Goal: Task Accomplishment & Management: Complete application form

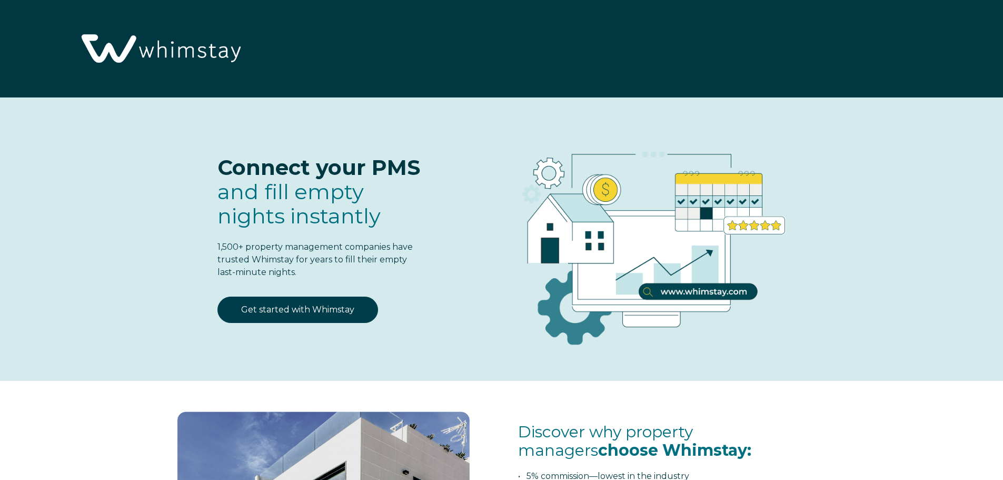
select select "US"
select select "Standard"
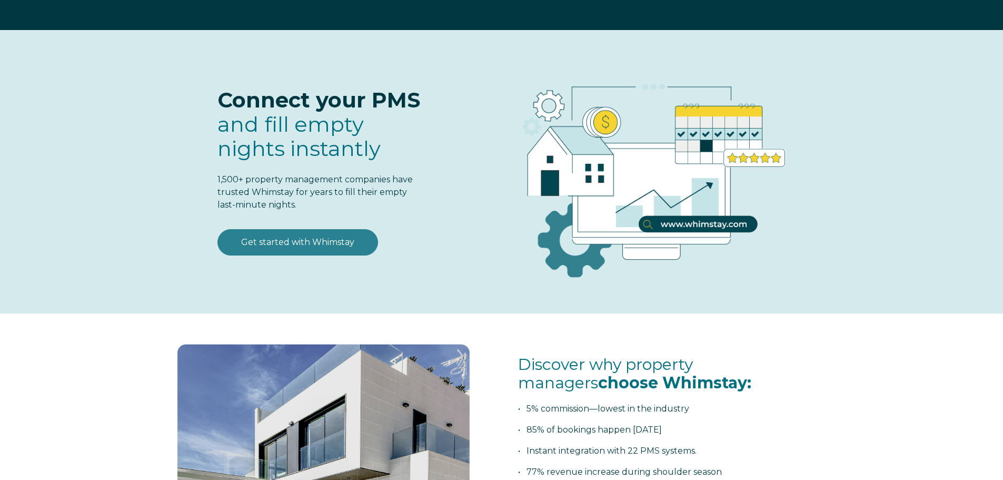
scroll to position [53, 0]
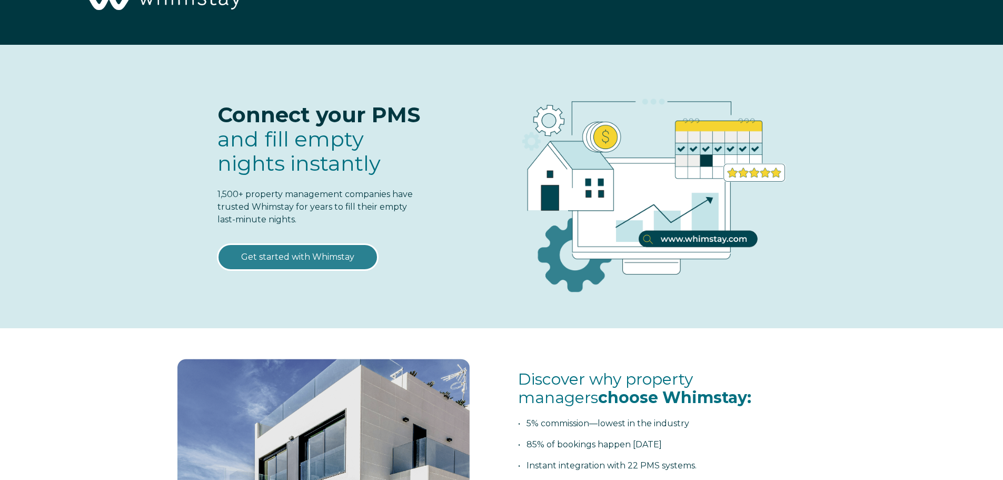
click at [297, 262] on link "Get started with Whimstay" at bounding box center [298, 257] width 161 height 26
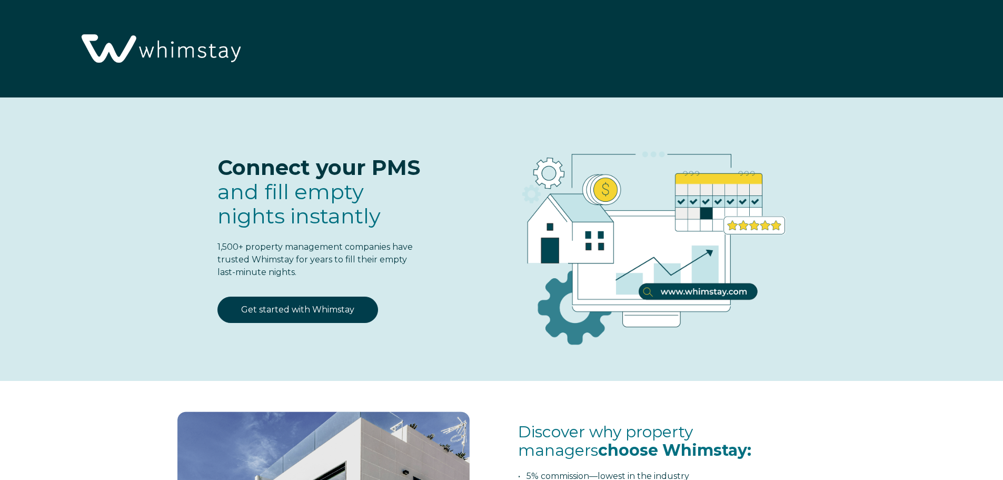
scroll to position [1380, 0]
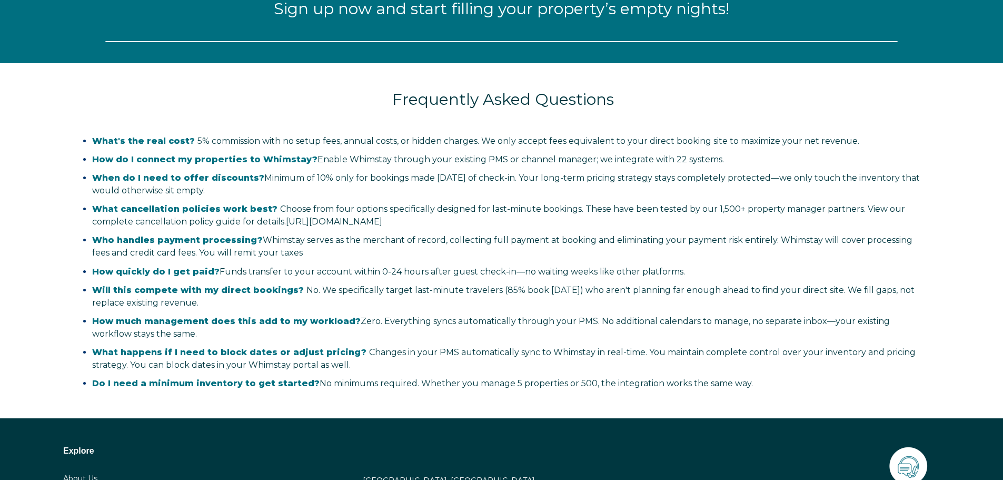
select select "US"
select select "Standard"
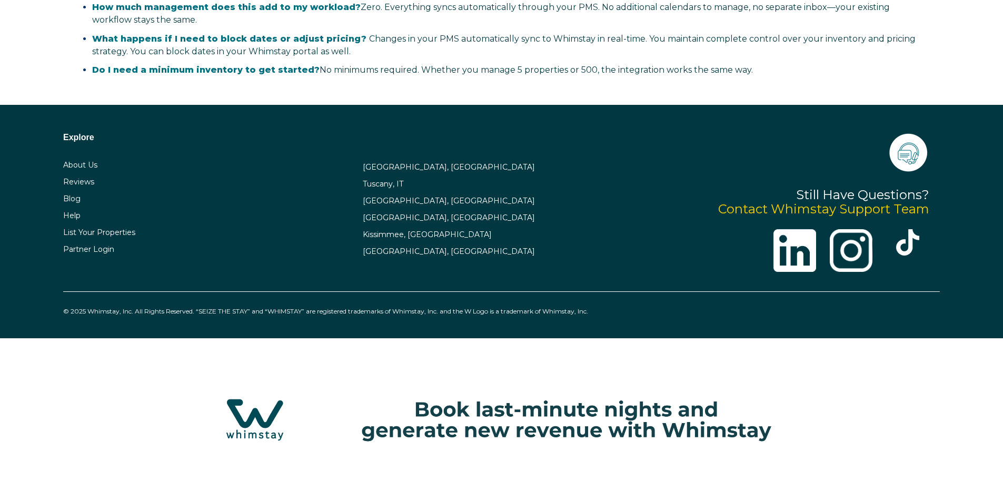
scroll to position [2474, 0]
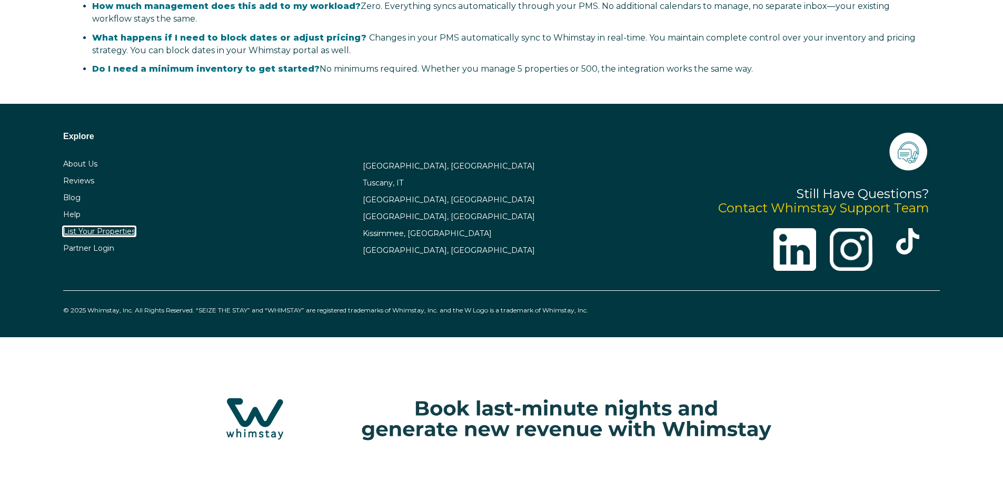
click at [116, 232] on link "List Your Properties" at bounding box center [99, 230] width 72 height 9
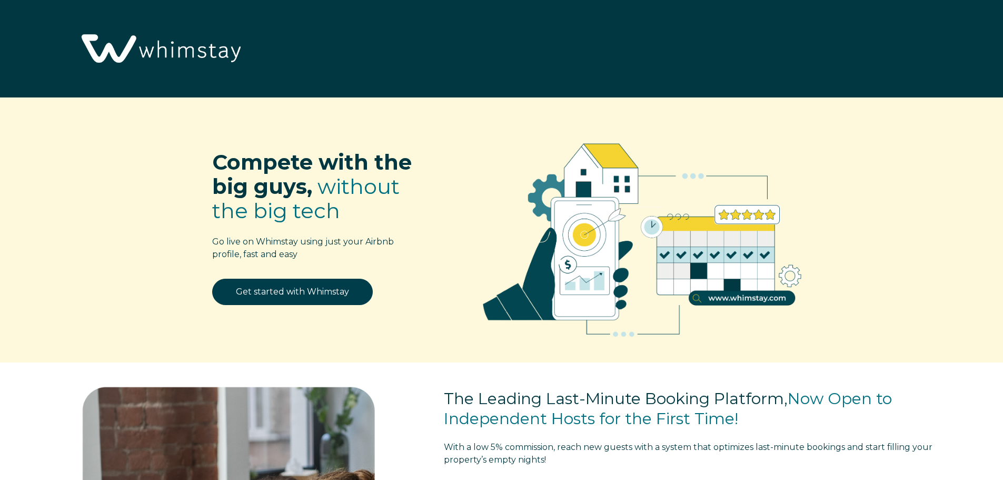
select select "US"
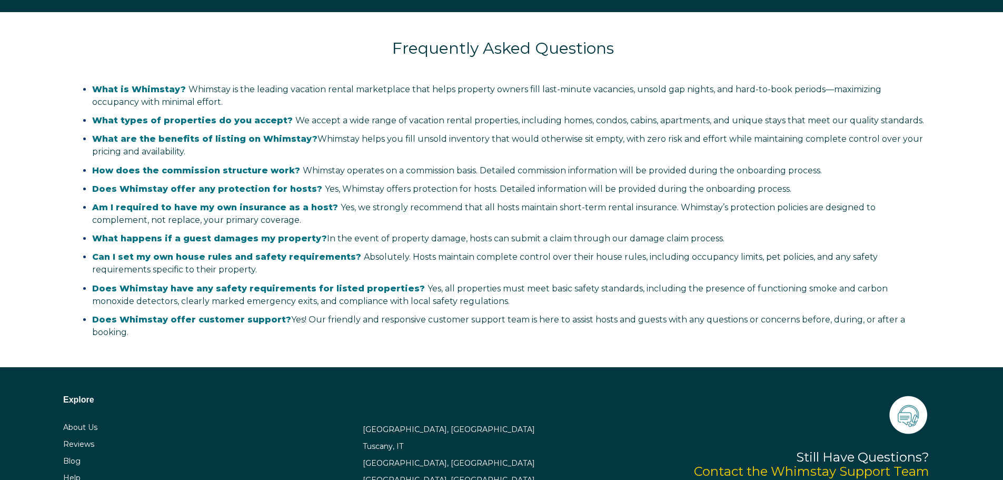
scroll to position [2107, 0]
